Goal: Register for event/course

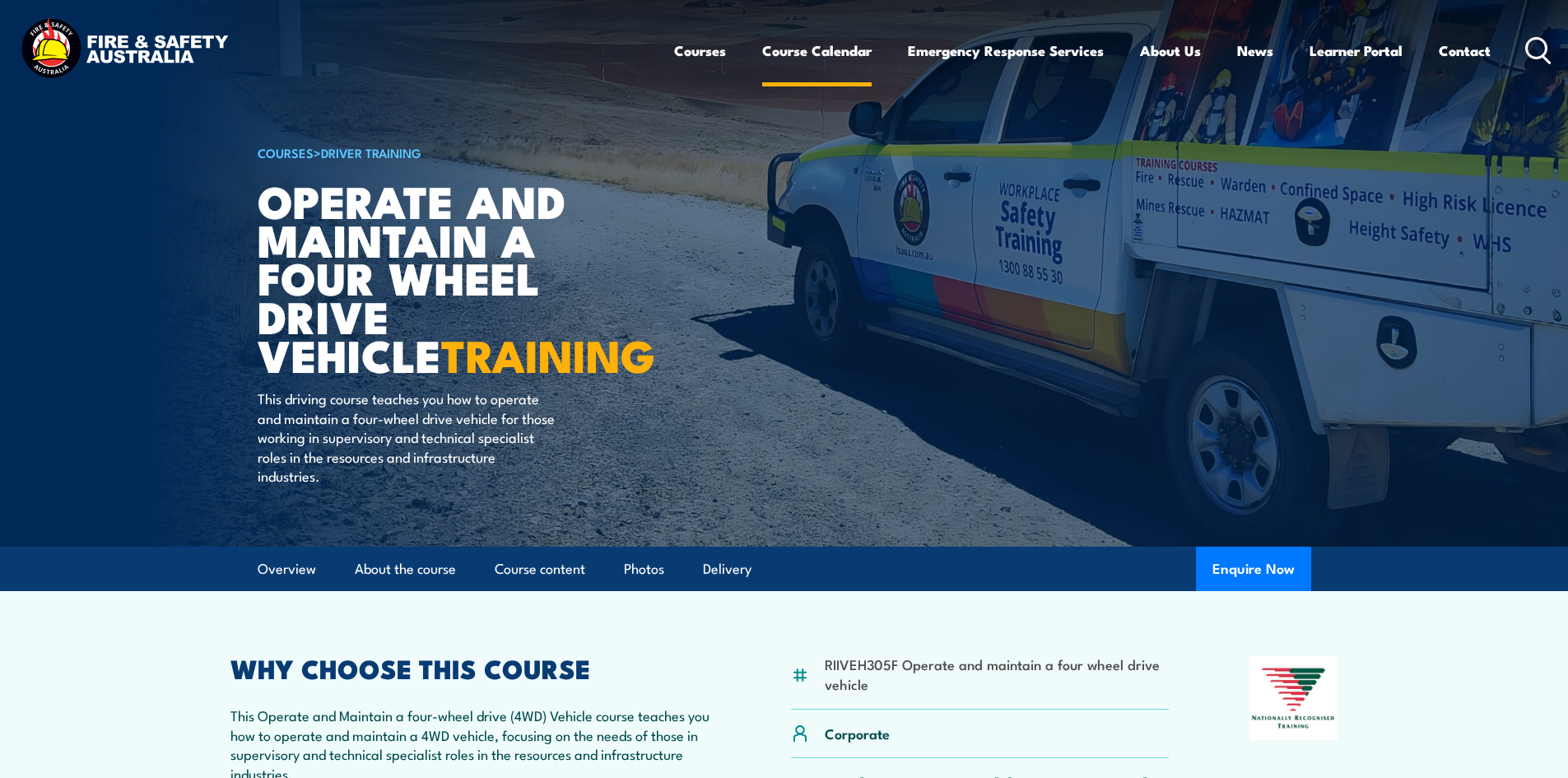
click at [802, 56] on link "Course Calendar" at bounding box center [816, 50] width 109 height 43
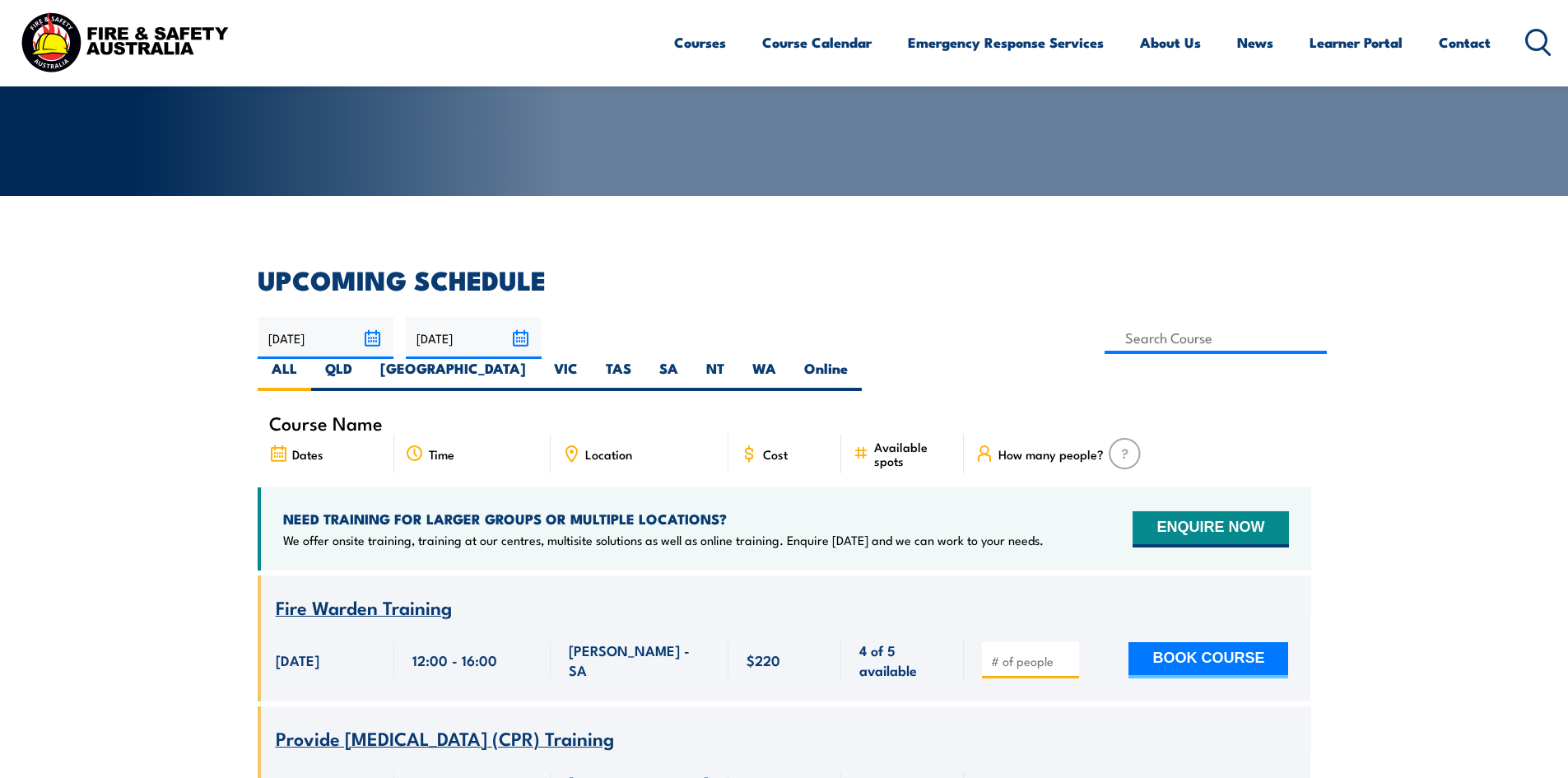
scroll to position [247, 0]
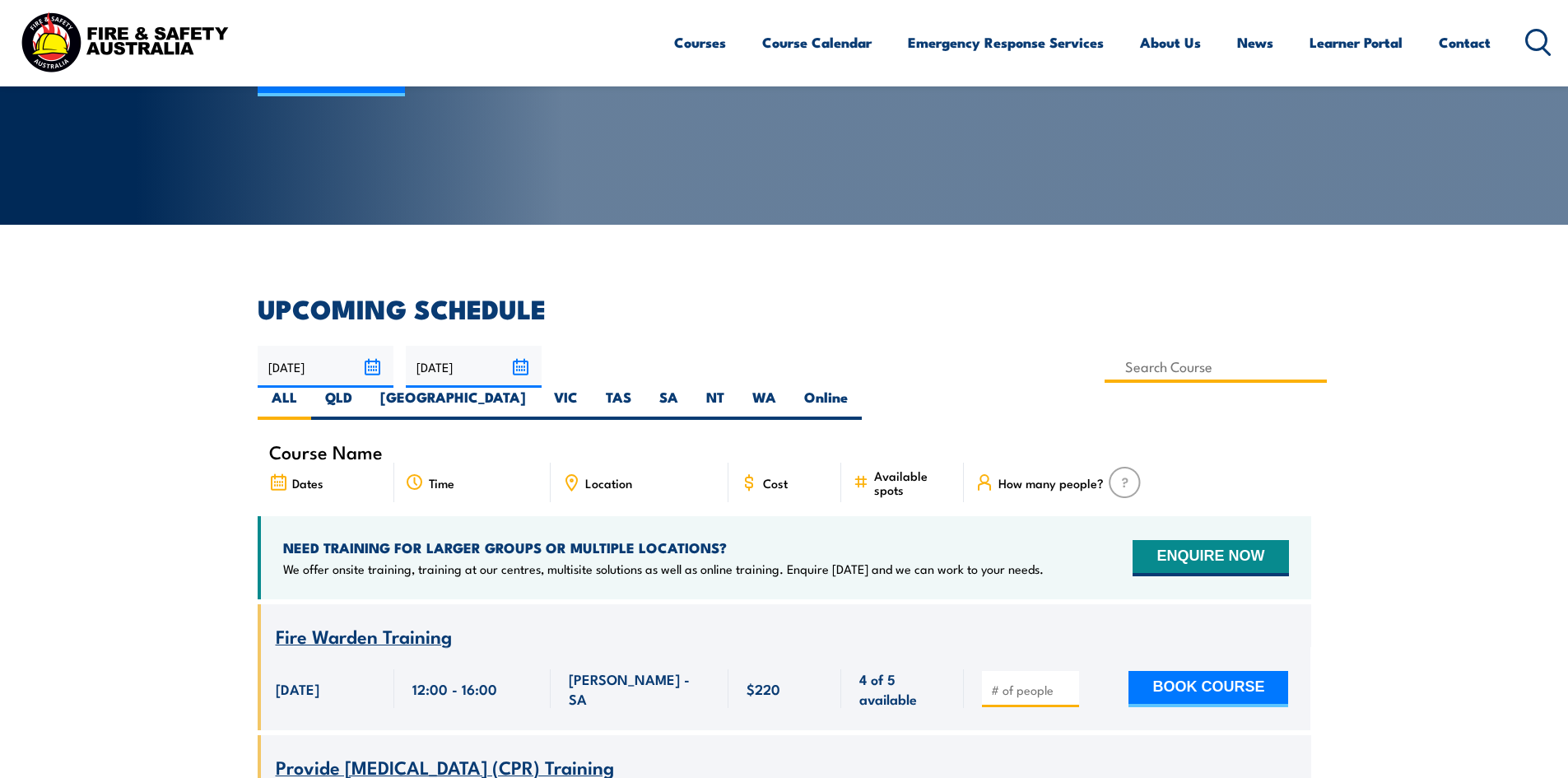
click at [1104, 368] on input at bounding box center [1215, 366] width 223 height 32
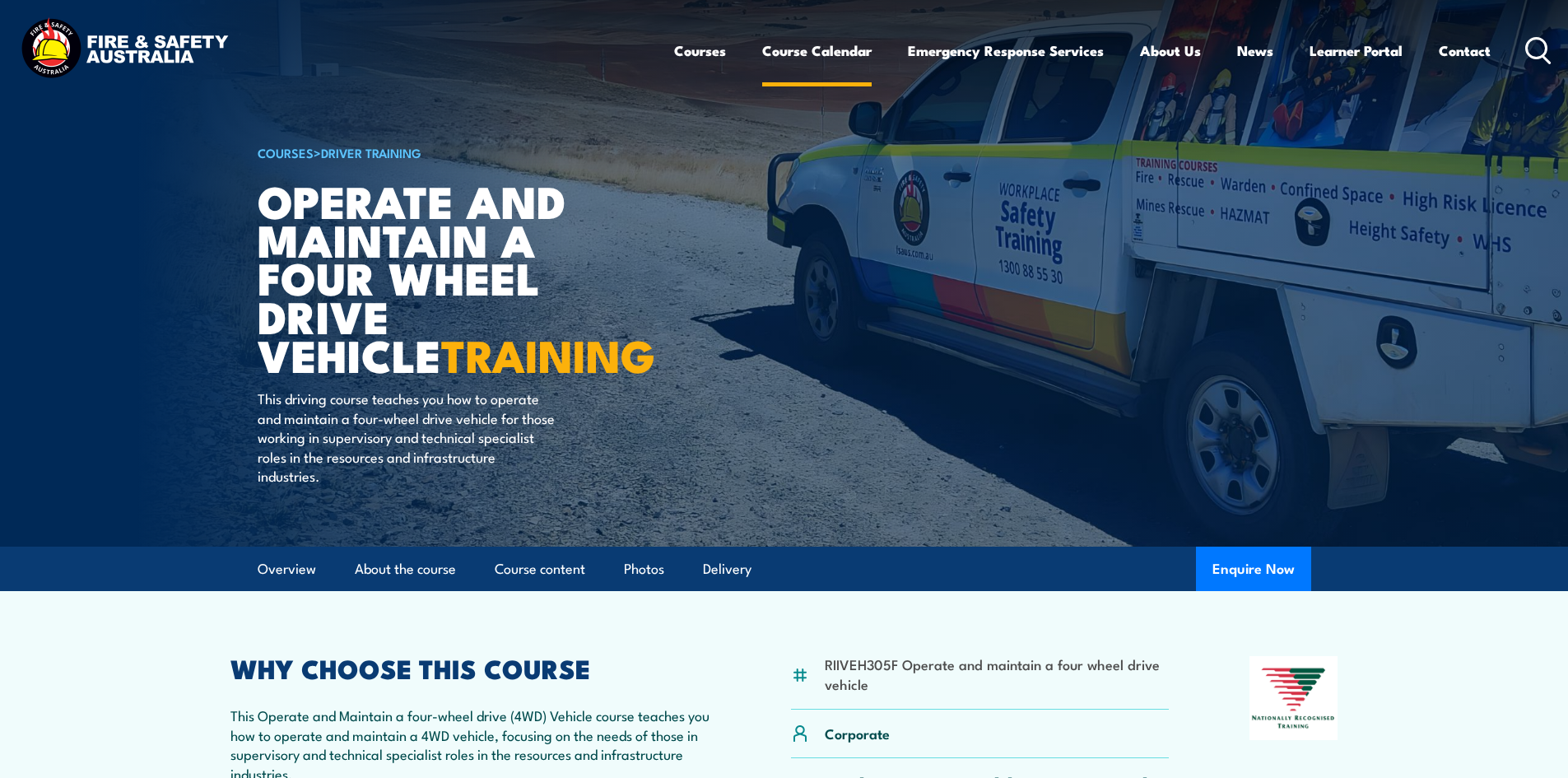
click at [820, 56] on link "Course Calendar" at bounding box center [816, 50] width 109 height 43
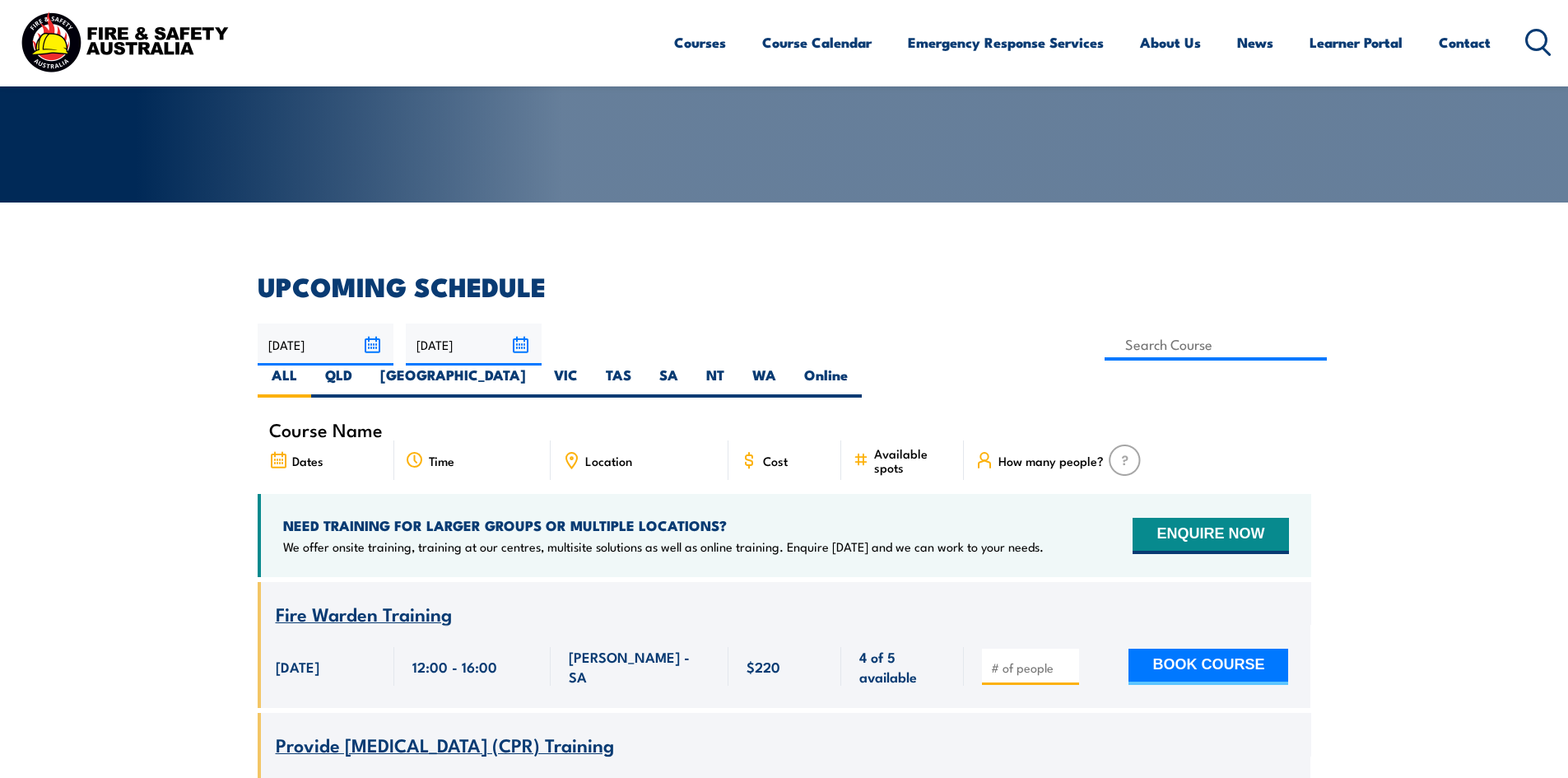
scroll to position [247, 0]
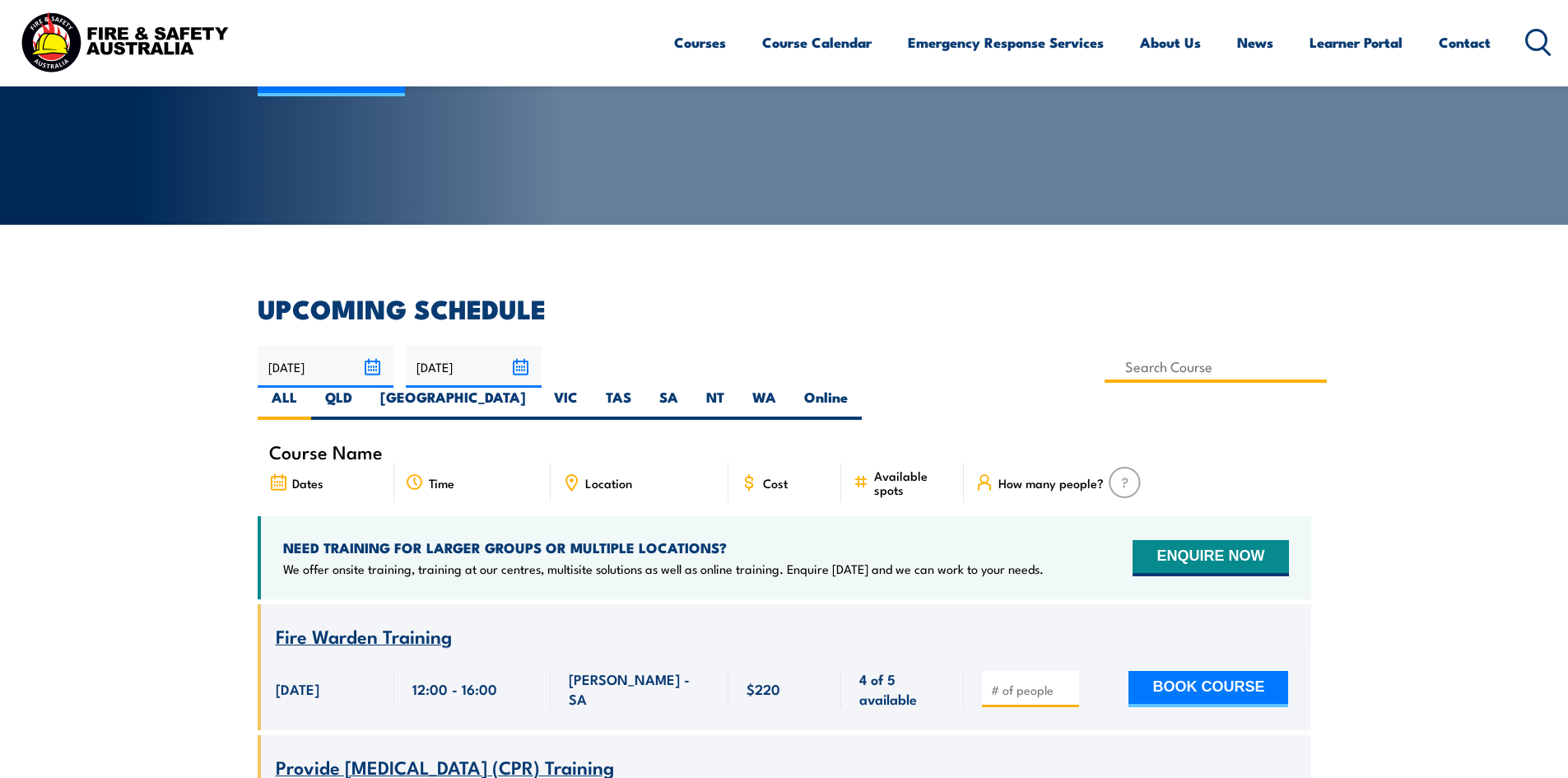
click at [1104, 364] on input at bounding box center [1215, 366] width 223 height 32
type input "Operate Vehicles in the Field Training"
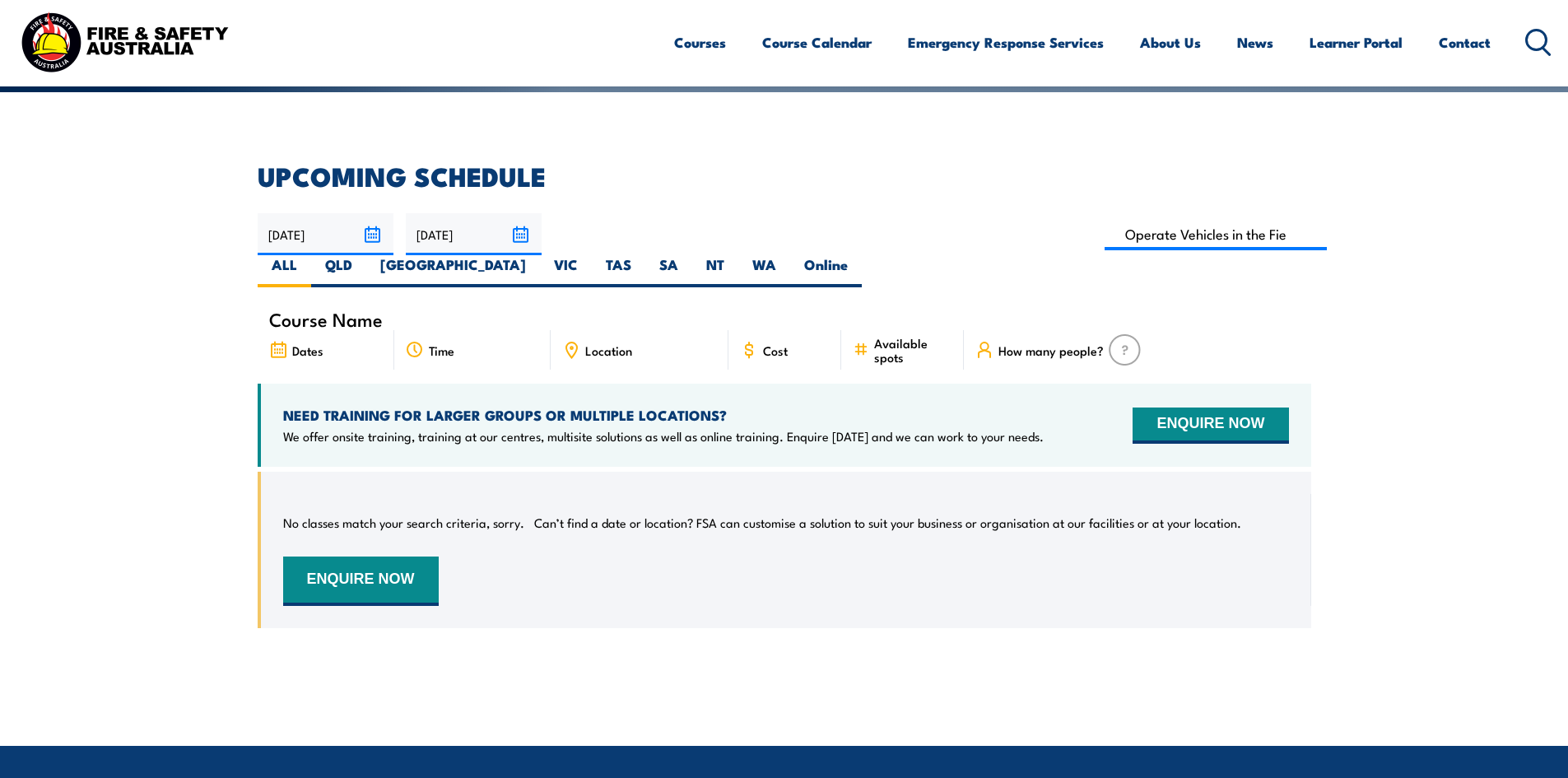
scroll to position [378, 0]
